Goal: Find specific page/section: Find specific page/section

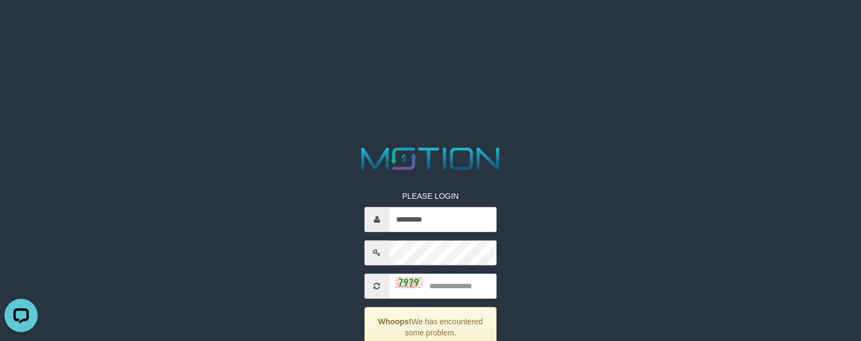
type input "*********"
click at [455, 297] on input "text" at bounding box center [443, 285] width 108 height 25
type input "****"
click at [468, 222] on input "text" at bounding box center [443, 218] width 108 height 25
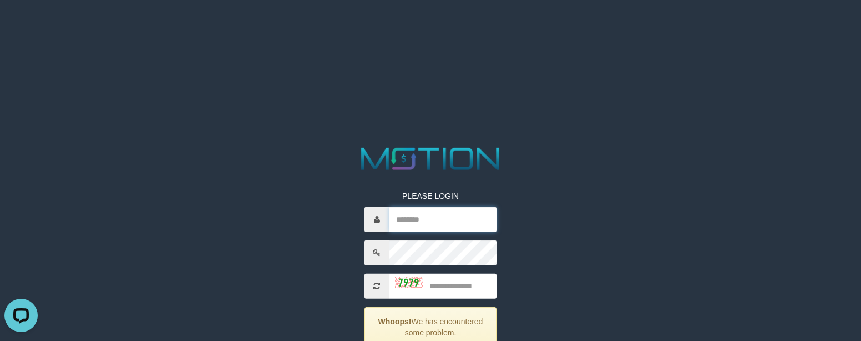
paste input "*********"
type input "*********"
click at [448, 289] on input "text" at bounding box center [443, 285] width 108 height 25
type input "****"
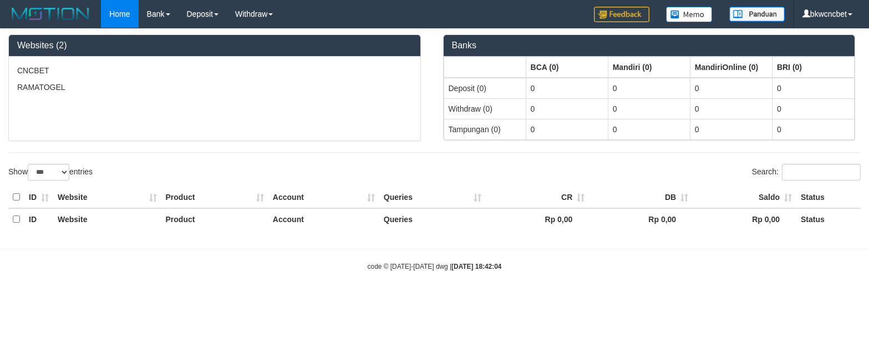
select select "***"
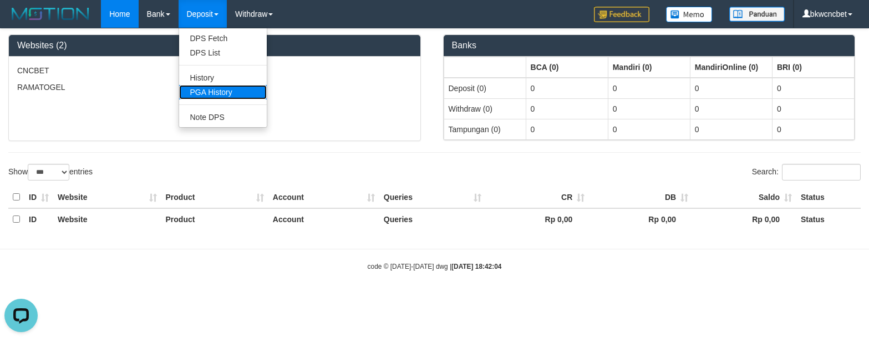
click at [221, 94] on link "PGA History" at bounding box center [223, 92] width 88 height 14
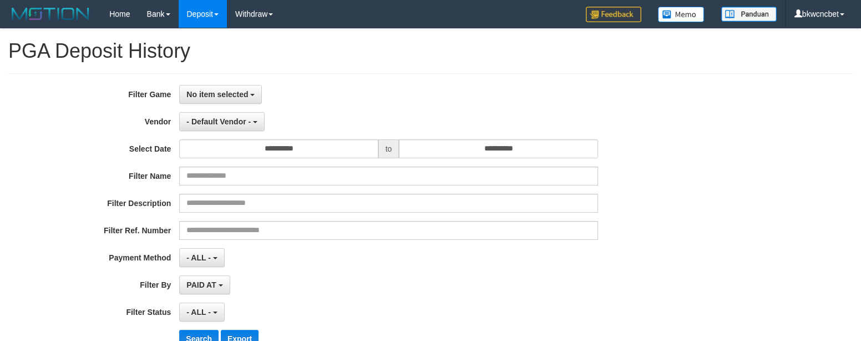
select select
select select "**"
click at [238, 94] on span "No item selected" at bounding box center [217, 94] width 62 height 9
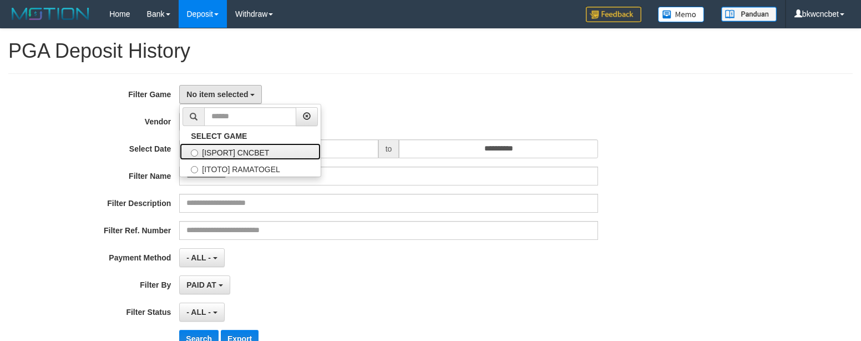
drag, startPoint x: 250, startPoint y: 151, endPoint x: 244, endPoint y: 136, distance: 16.2
click at [248, 150] on label "[ISPORT] CNCBET" at bounding box center [250, 151] width 141 height 17
select select "****"
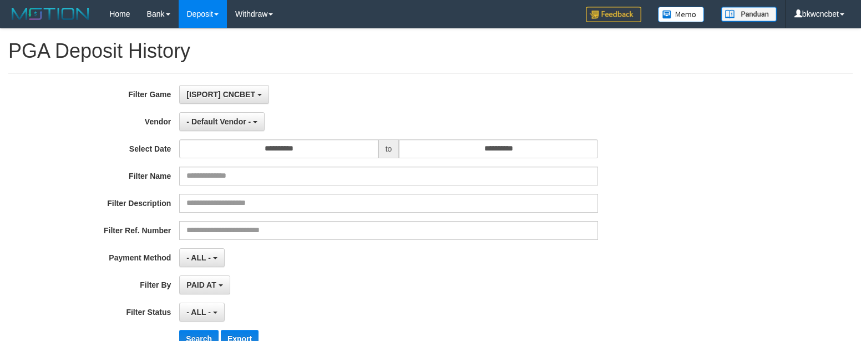
scroll to position [10, 0]
drag, startPoint x: 234, startPoint y: 125, endPoint x: 262, endPoint y: 160, distance: 45.0
click at [234, 124] on span "- Default Vendor -" at bounding box center [218, 121] width 64 height 9
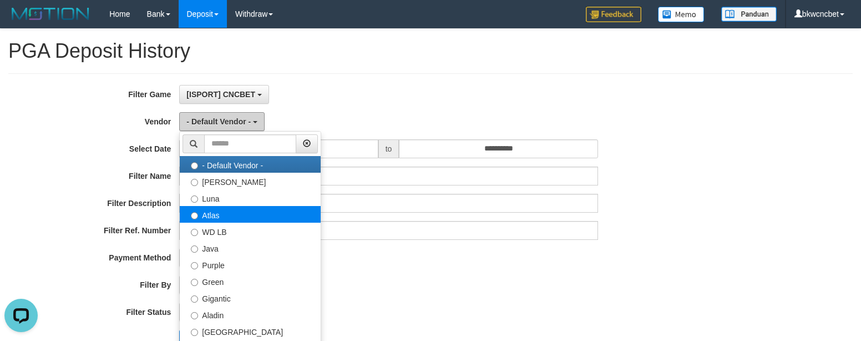
scroll to position [0, 0]
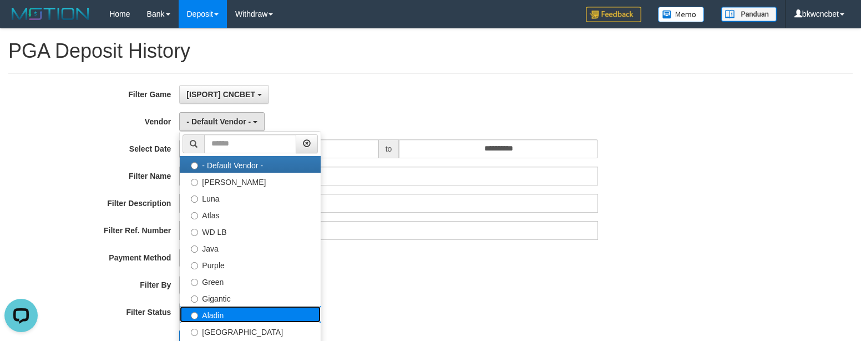
drag, startPoint x: 223, startPoint y: 314, endPoint x: 222, endPoint y: 279, distance: 35.5
click at [222, 314] on label "Aladin" at bounding box center [250, 314] width 141 height 17
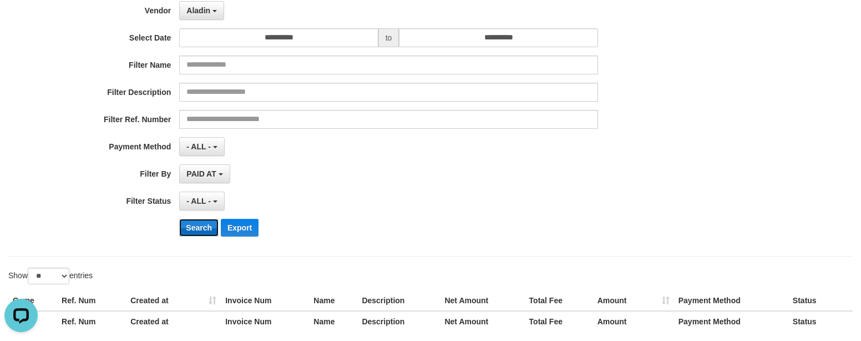
click at [200, 232] on button "Search" at bounding box center [198, 228] width 39 height 18
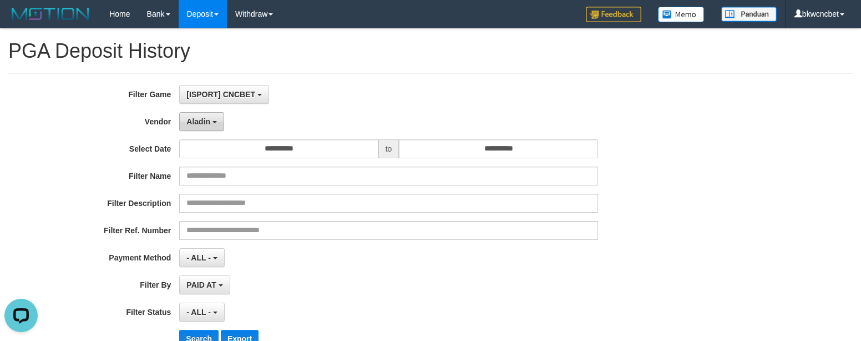
click at [215, 125] on button "Aladin" at bounding box center [201, 121] width 45 height 19
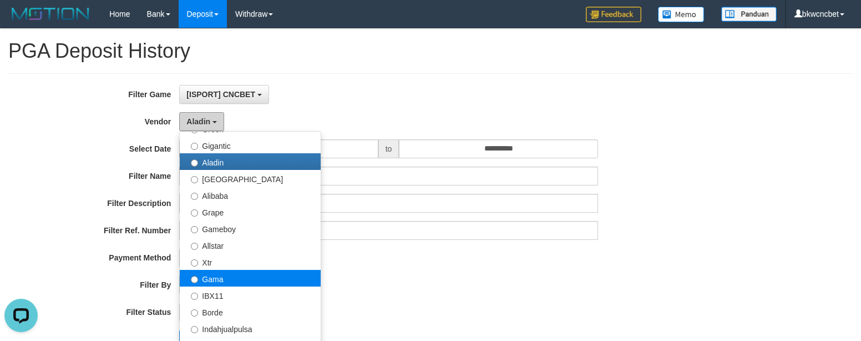
scroll to position [222, 0]
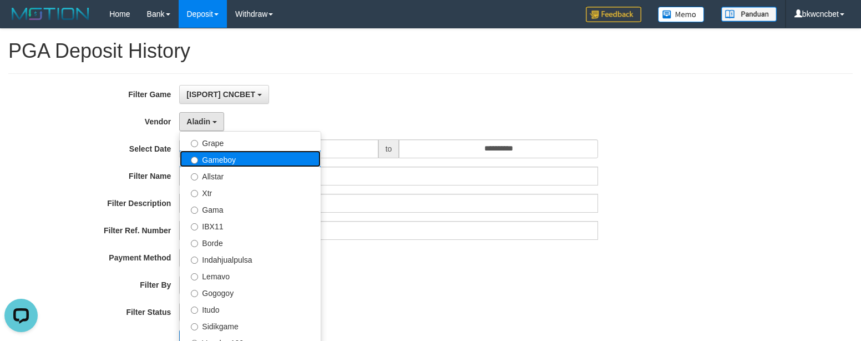
click at [246, 162] on label "Gameboy" at bounding box center [250, 158] width 141 height 17
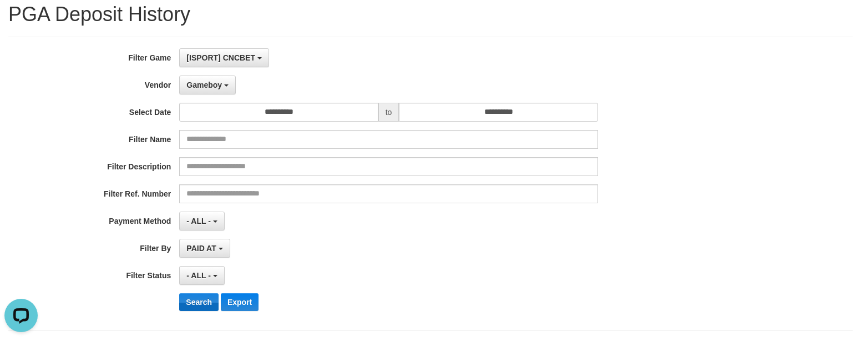
scroll to position [55, 0]
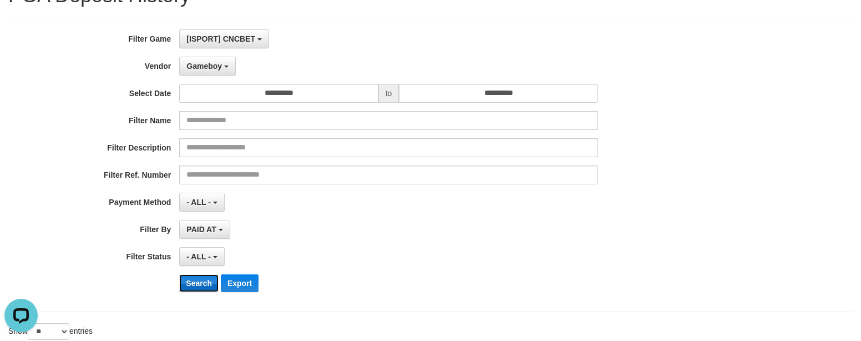
click at [192, 290] on button "Search" at bounding box center [198, 283] width 39 height 18
click at [209, 65] on span "Gameboy" at bounding box center [203, 66] width 35 height 9
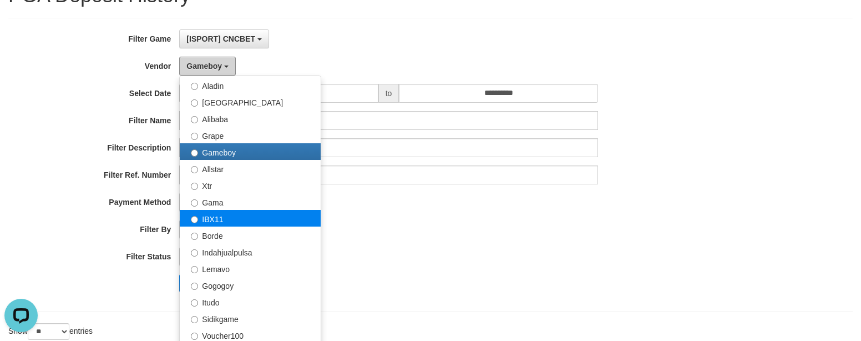
scroll to position [111, 0]
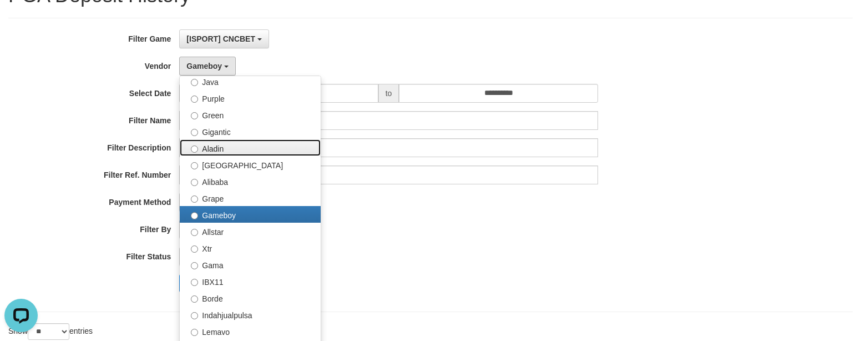
drag, startPoint x: 221, startPoint y: 149, endPoint x: 234, endPoint y: 195, distance: 47.8
click at [221, 149] on label "Aladin" at bounding box center [250, 147] width 141 height 17
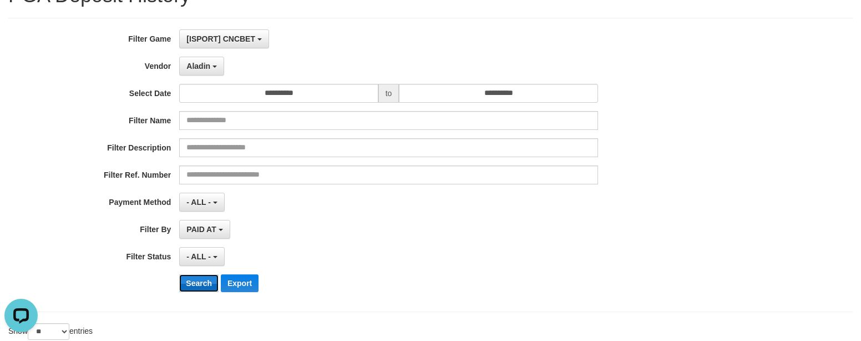
click at [199, 280] on button "Search" at bounding box center [198, 283] width 39 height 18
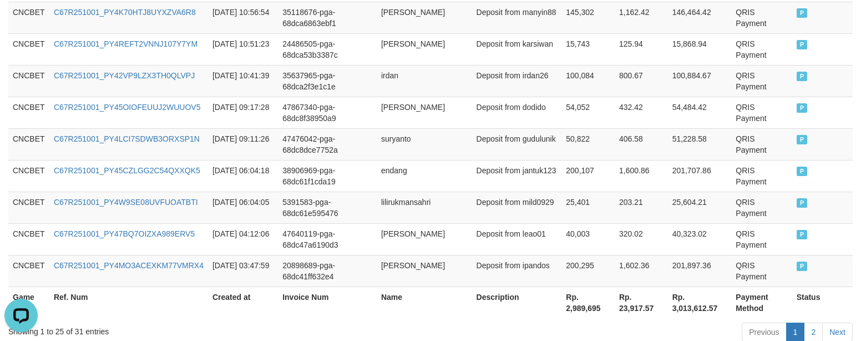
scroll to position [1003, 0]
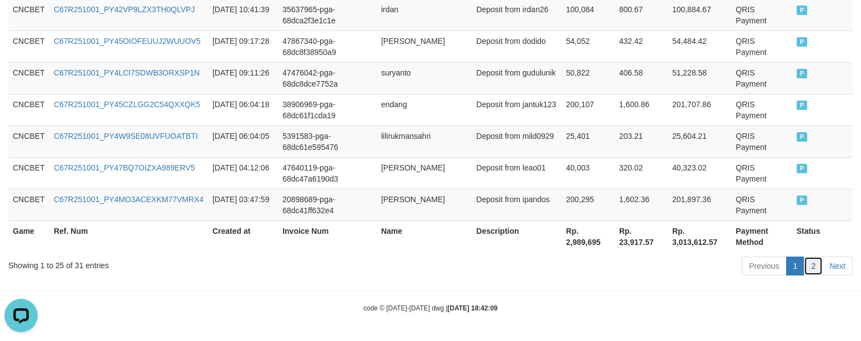
click at [819, 265] on link "2" at bounding box center [813, 265] width 19 height 19
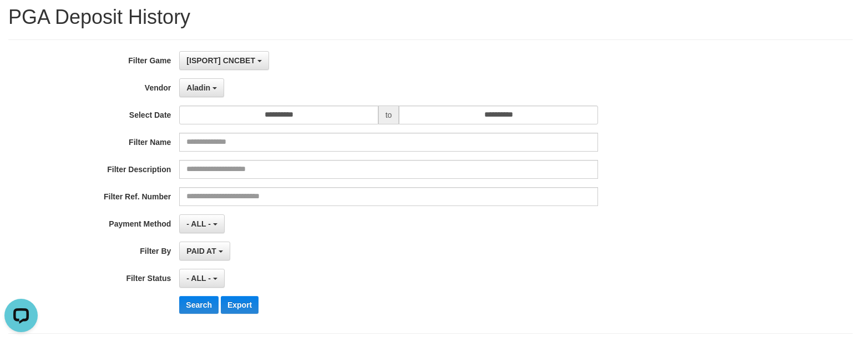
scroll to position [0, 0]
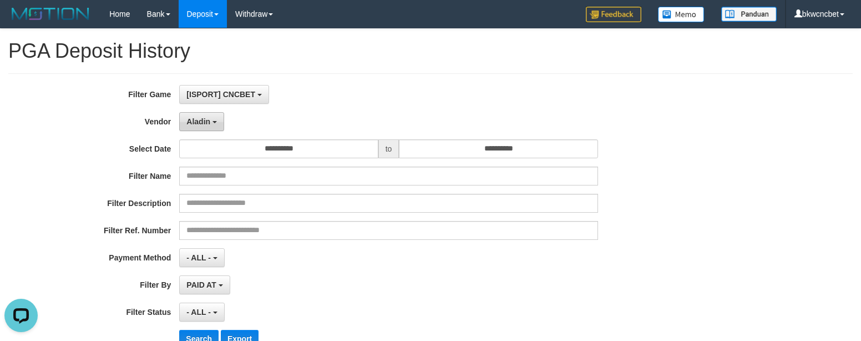
click at [220, 125] on button "Aladin" at bounding box center [201, 121] width 45 height 19
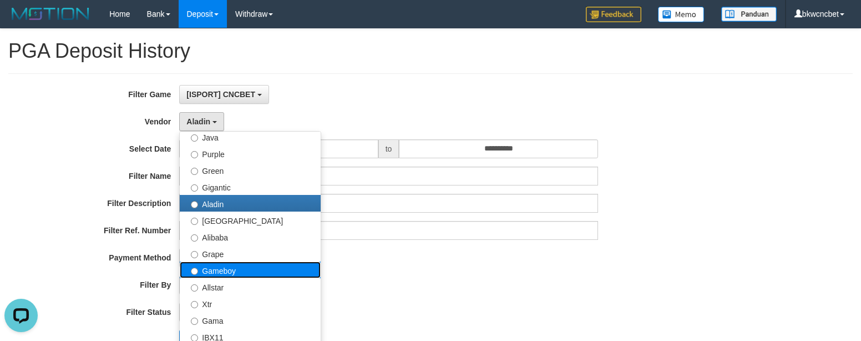
click at [237, 267] on label "Gameboy" at bounding box center [250, 269] width 141 height 17
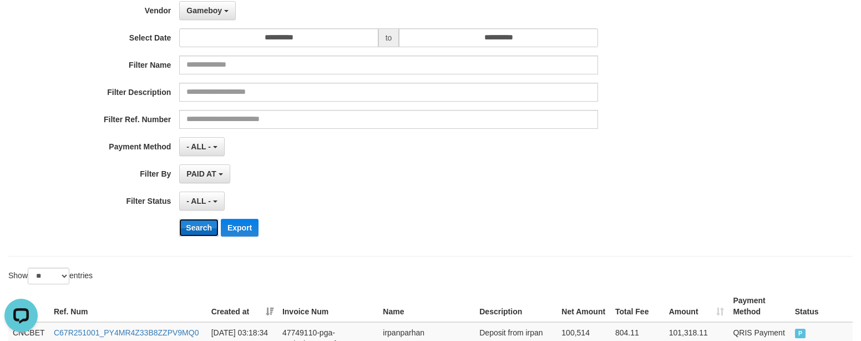
click at [200, 227] on button "Search" at bounding box center [198, 228] width 39 height 18
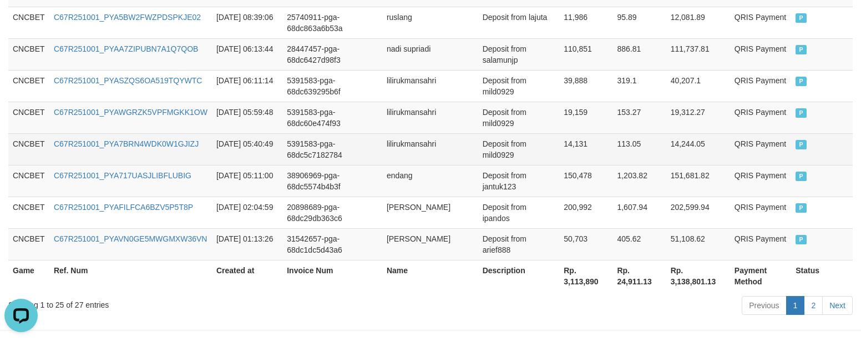
scroll to position [1003, 0]
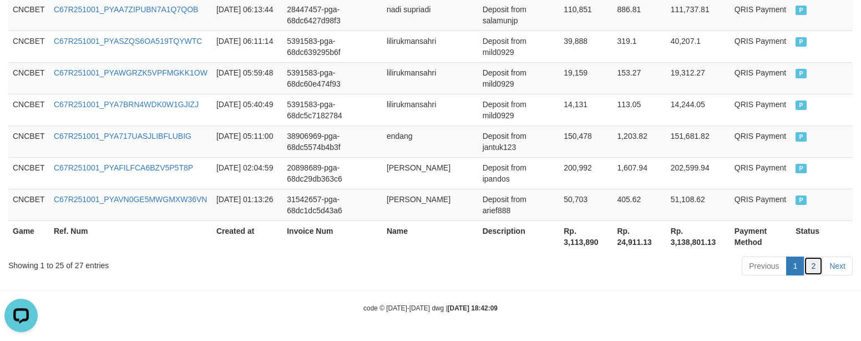
click at [815, 263] on link "2" at bounding box center [813, 265] width 19 height 19
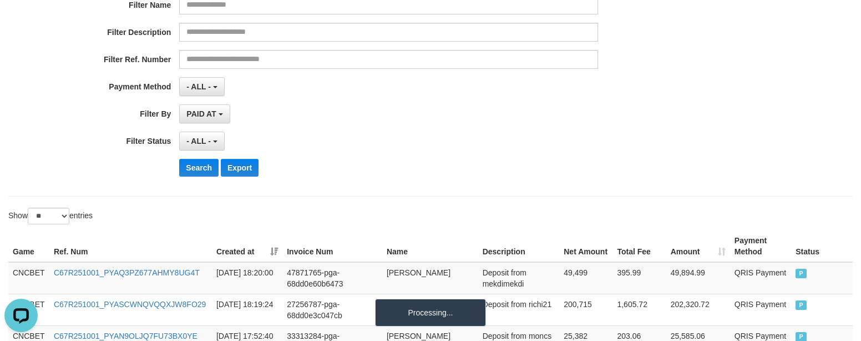
scroll to position [60, 0]
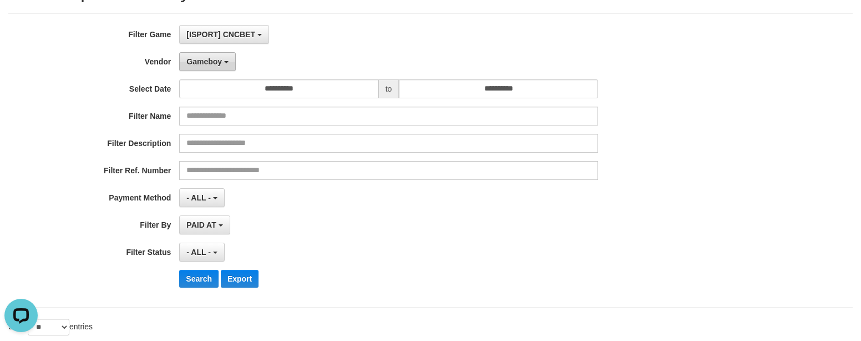
click at [202, 63] on span "Gameboy" at bounding box center [203, 61] width 35 height 9
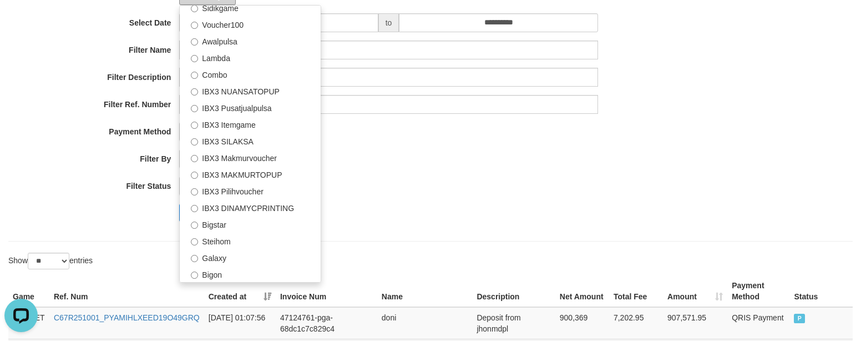
scroll to position [226, 0]
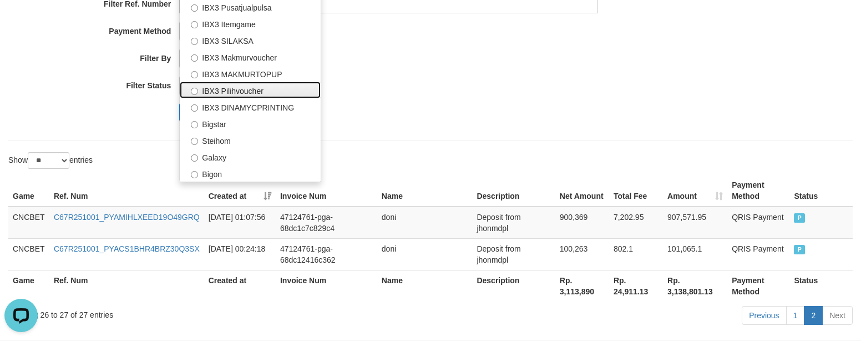
drag, startPoint x: 257, startPoint y: 94, endPoint x: 238, endPoint y: 136, distance: 45.7
click at [257, 94] on label "IBX3 Pilihvoucher" at bounding box center [250, 90] width 141 height 17
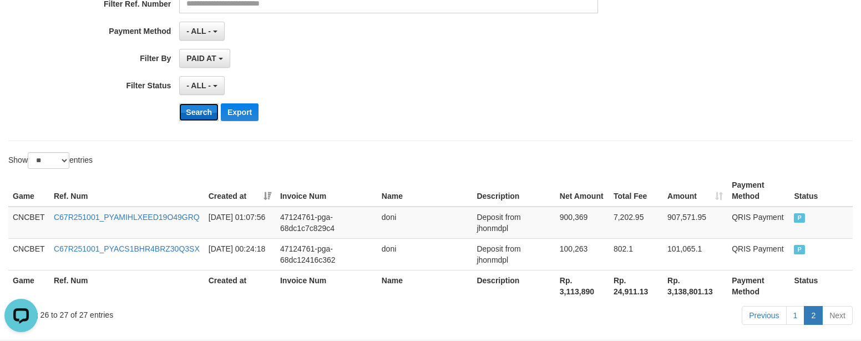
click at [202, 115] on button "Search" at bounding box center [198, 112] width 39 height 18
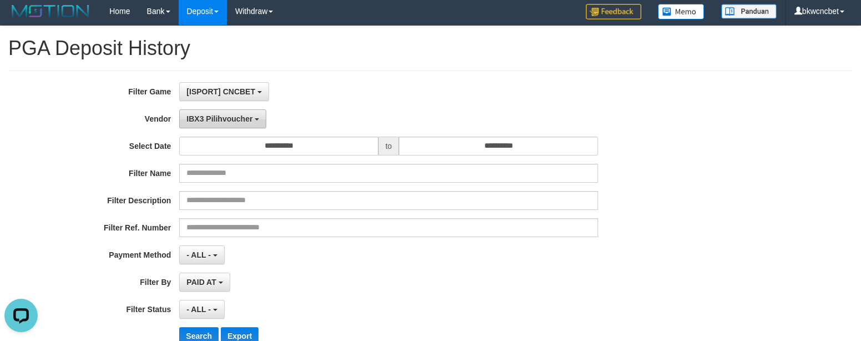
scroll to position [0, 0]
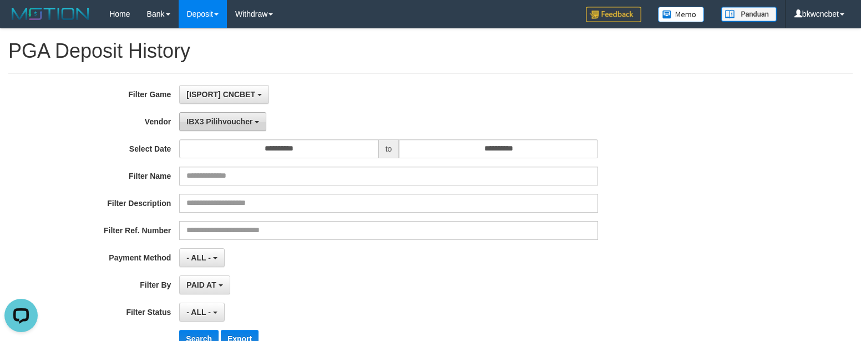
click at [241, 123] on span "IBX3 Pilihvoucher" at bounding box center [219, 121] width 66 height 9
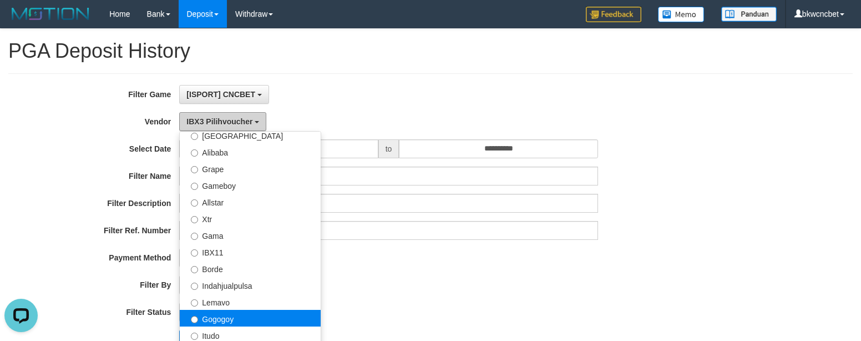
scroll to position [192, 0]
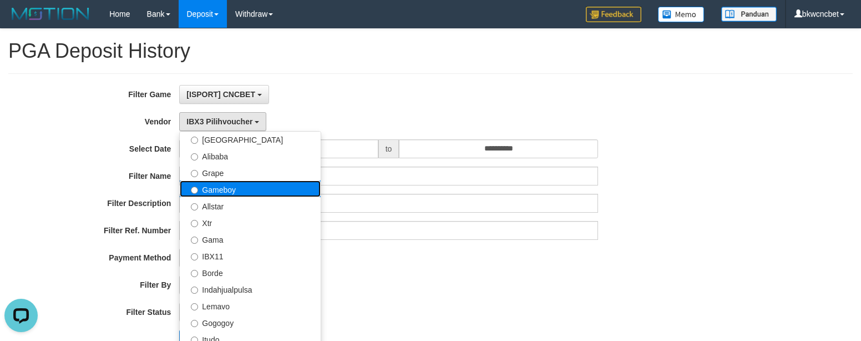
click at [270, 194] on label "Gameboy" at bounding box center [250, 188] width 141 height 17
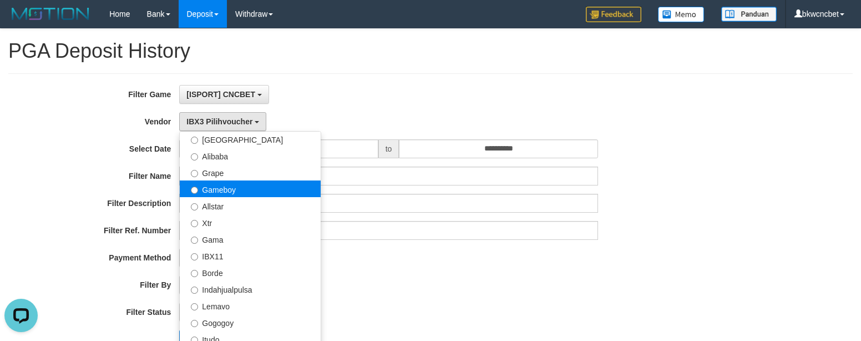
select select "**********"
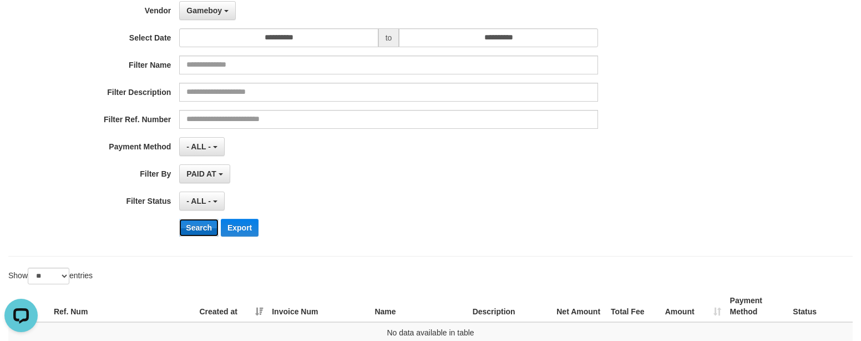
click at [199, 235] on button "Search" at bounding box center [198, 228] width 39 height 18
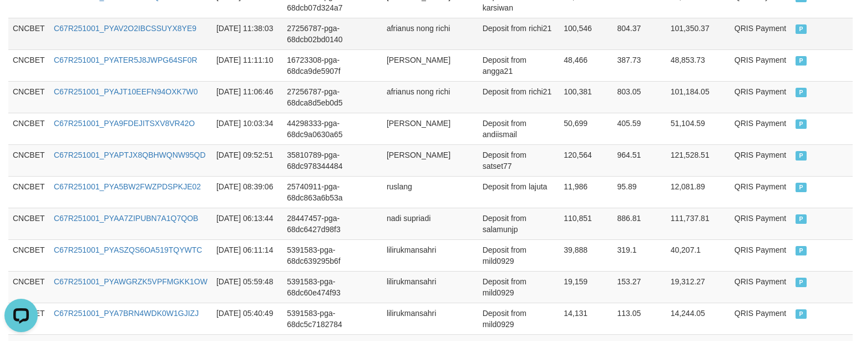
scroll to position [615, 0]
